Goal: Task Accomplishment & Management: Use online tool/utility

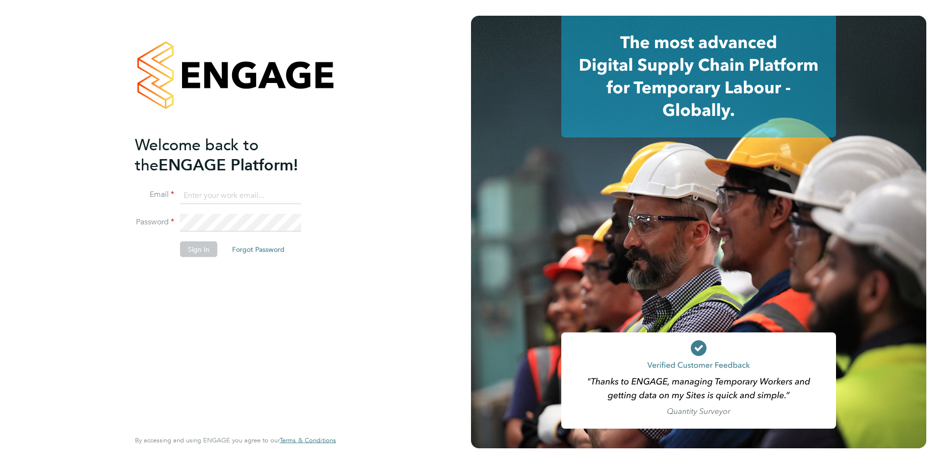
type input "[PERSON_NAME][EMAIL_ADDRESS][DOMAIN_NAME]"
click at [195, 248] on button "Sign In" at bounding box center [198, 249] width 37 height 16
click at [0, 463] on nordpass-portal at bounding box center [0, 464] width 0 height 0
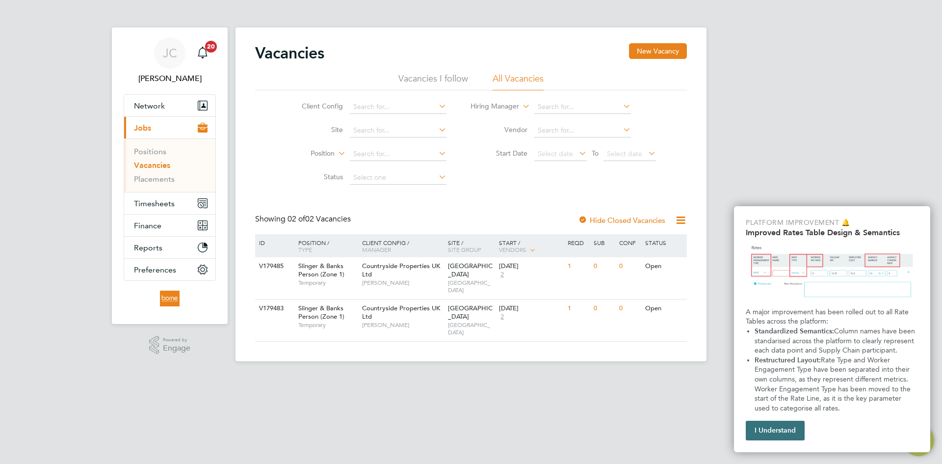
click at [771, 427] on button "I Understand" at bounding box center [775, 430] width 59 height 20
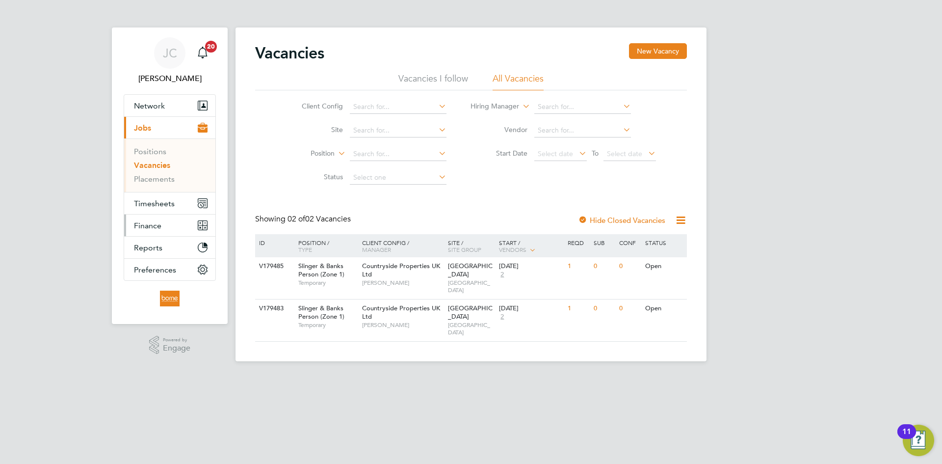
click at [158, 226] on span "Finance" at bounding box center [147, 225] width 27 height 9
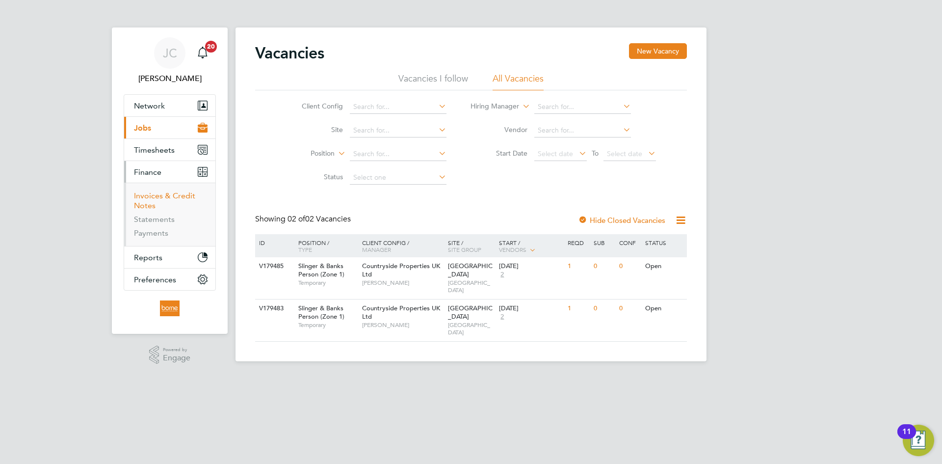
click at [151, 196] on link "Invoices & Credit Notes" at bounding box center [164, 200] width 61 height 19
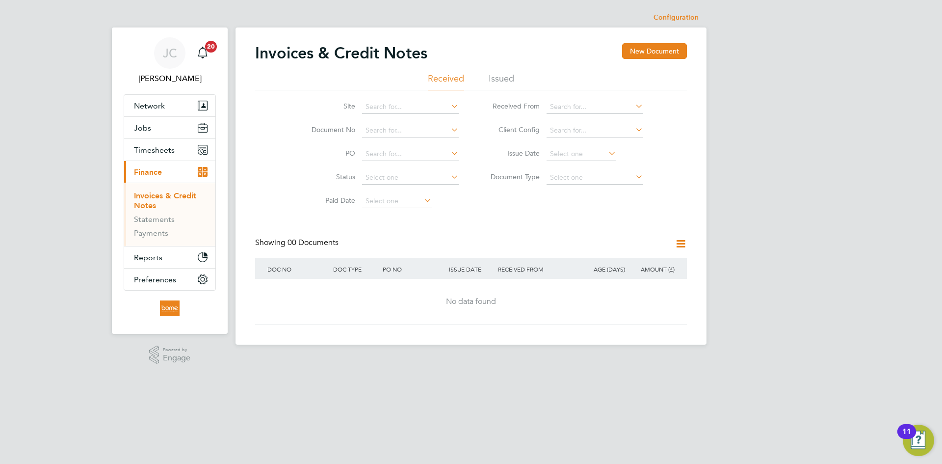
drag, startPoint x: 505, startPoint y: 69, endPoint x: 502, endPoint y: 79, distance: 10.6
click at [505, 70] on div "Invoices & Credit Notes New Document" at bounding box center [471, 57] width 432 height 29
click at [502, 79] on li "Issued" at bounding box center [502, 82] width 26 height 18
